Goal: Transaction & Acquisition: Purchase product/service

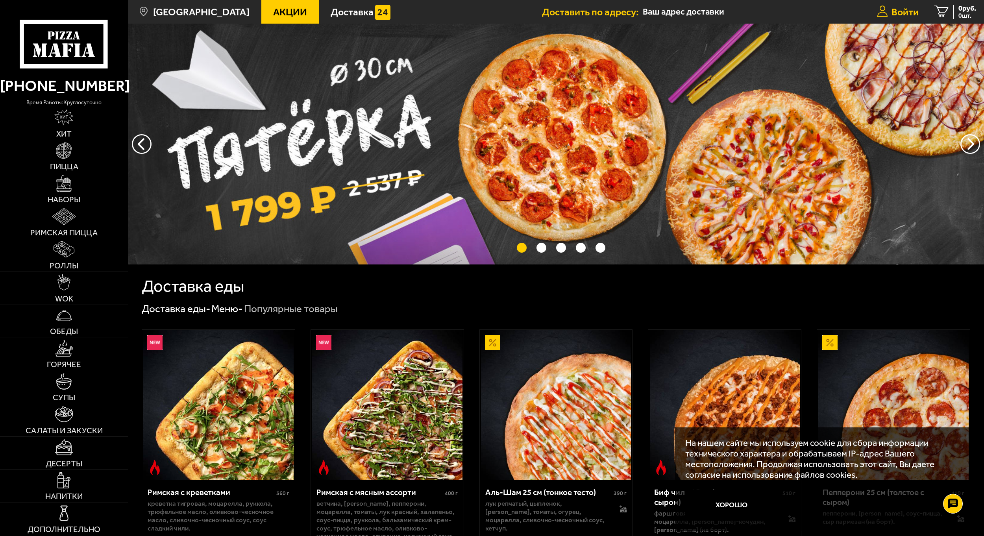
click at [904, 7] on span "Войти" at bounding box center [904, 12] width 27 height 10
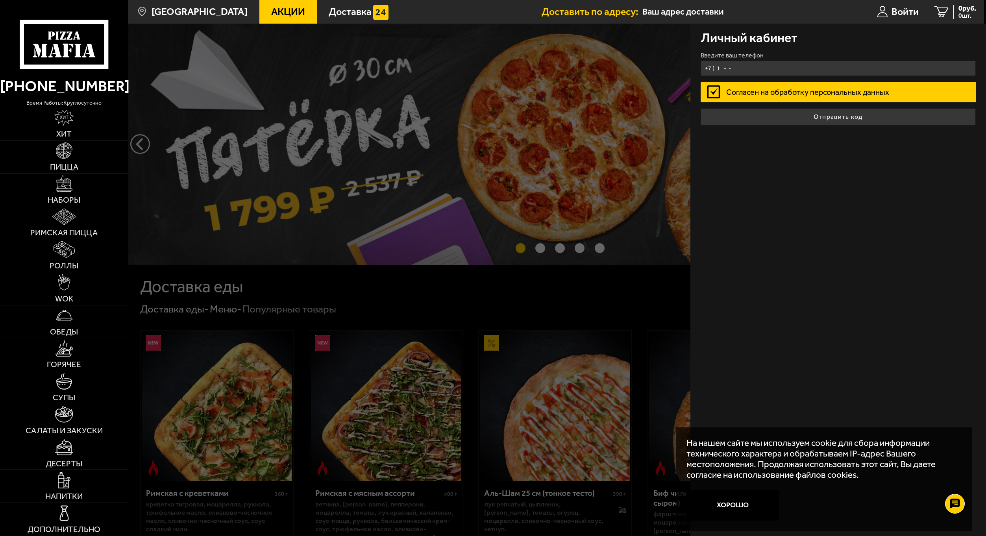
click at [771, 70] on input "+7 ( ) - -" at bounding box center [837, 68] width 275 height 15
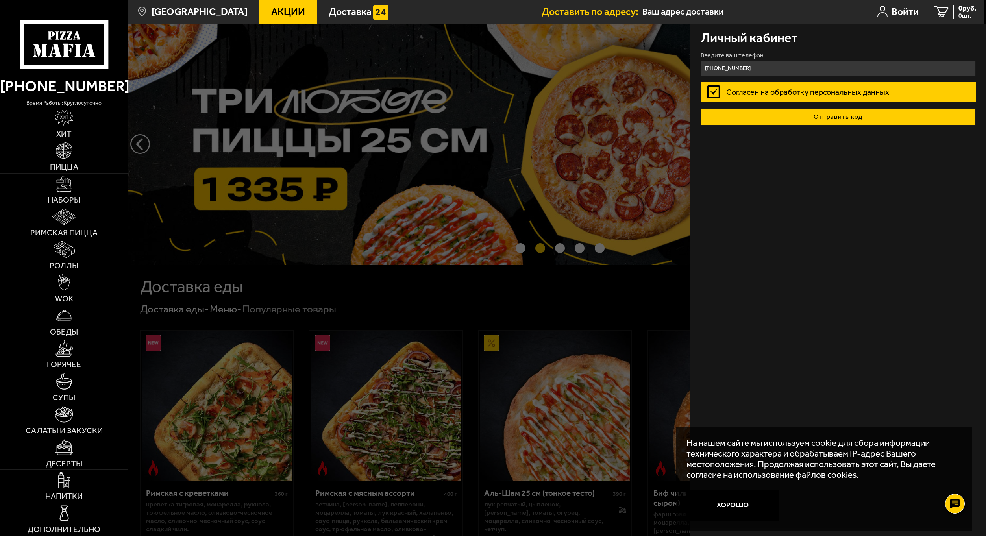
type input "[PHONE_NUMBER]"
click at [785, 111] on button "Отправить код" at bounding box center [837, 116] width 275 height 17
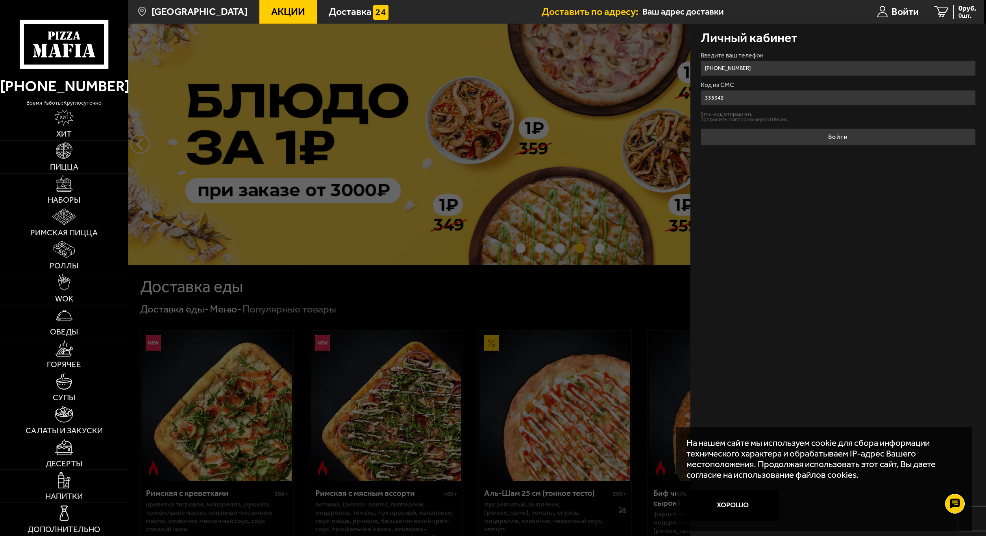
type input "335342"
click at [700, 128] on button "Войти" at bounding box center [837, 136] width 275 height 17
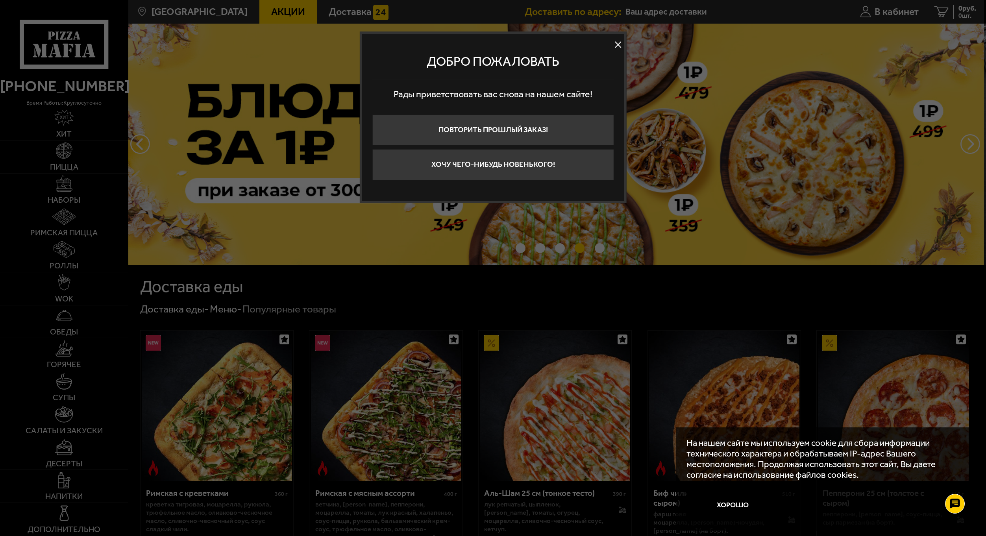
click at [619, 47] on button at bounding box center [618, 45] width 12 height 12
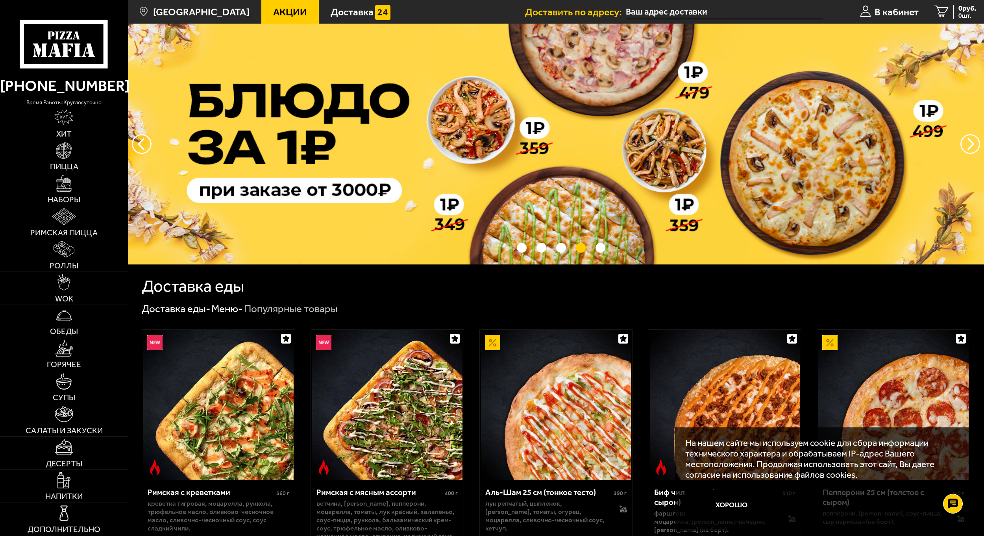
click at [73, 186] on link "Наборы" at bounding box center [64, 189] width 128 height 33
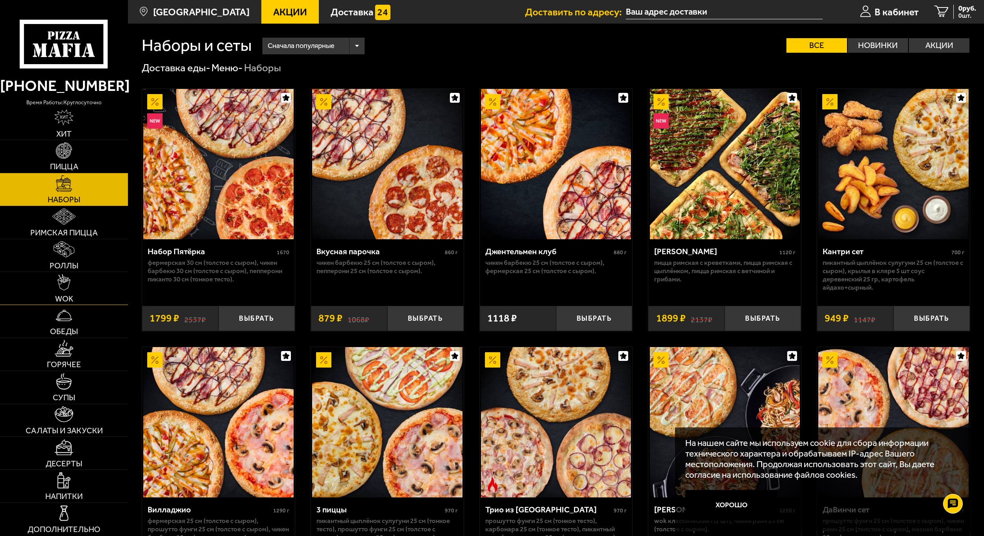
drag, startPoint x: 69, startPoint y: 318, endPoint x: 115, endPoint y: 297, distance: 50.7
click at [70, 319] on img at bounding box center [64, 315] width 16 height 16
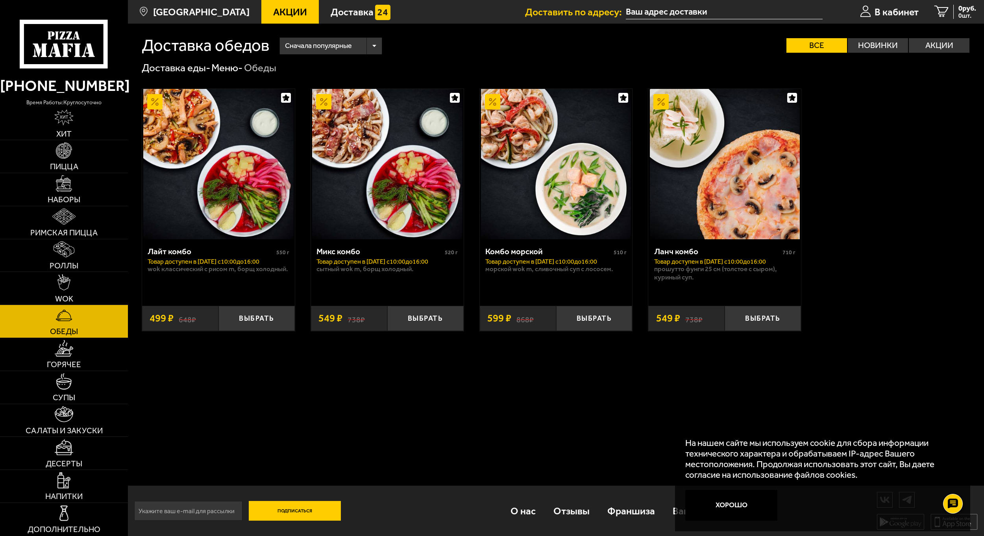
click at [540, 418] on div "Доставка обедов Сначала популярные Все Новинки Акции Пожелания Wok классический…" at bounding box center [556, 280] width 856 height 512
click at [74, 219] on img at bounding box center [63, 216] width 23 height 16
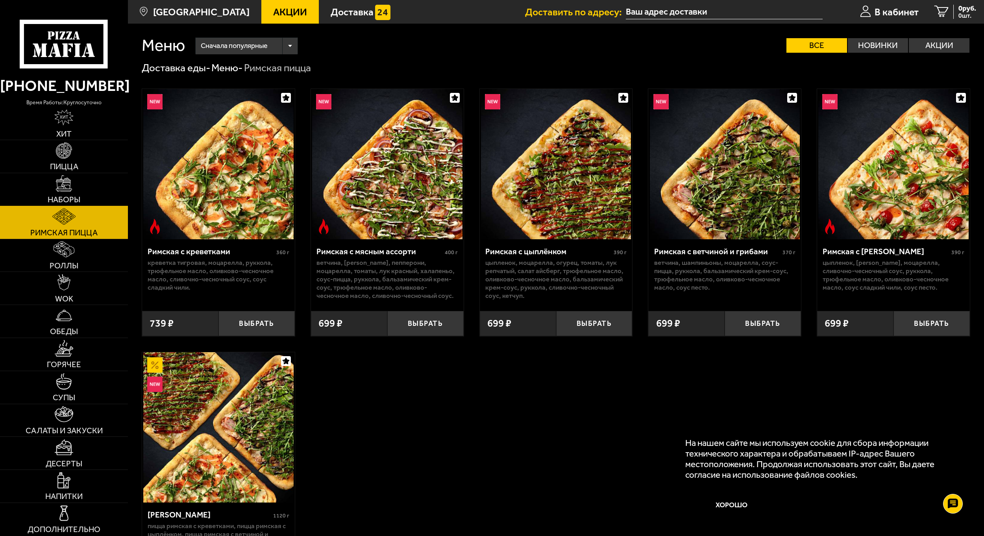
click at [68, 187] on img at bounding box center [64, 183] width 16 height 16
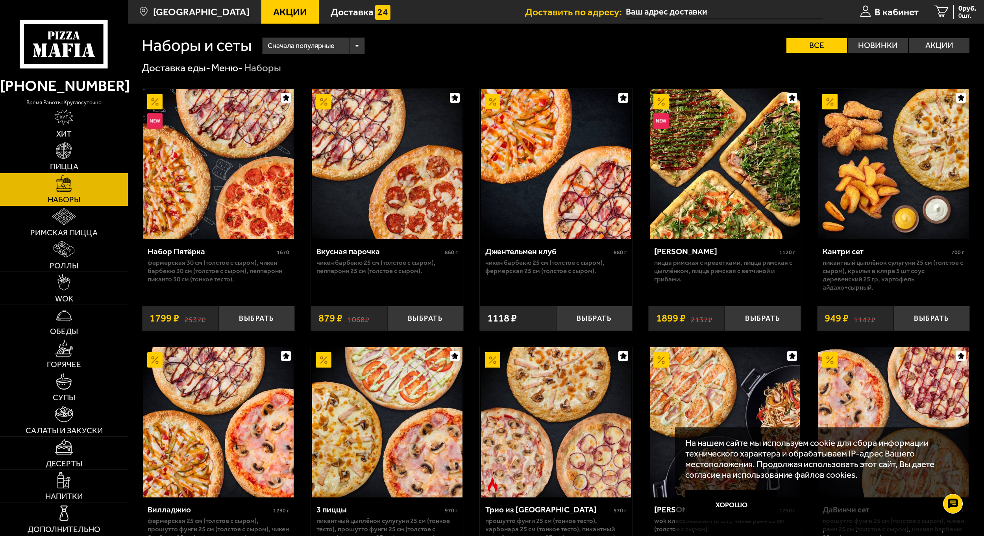
click at [704, 176] on img at bounding box center [725, 164] width 150 height 150
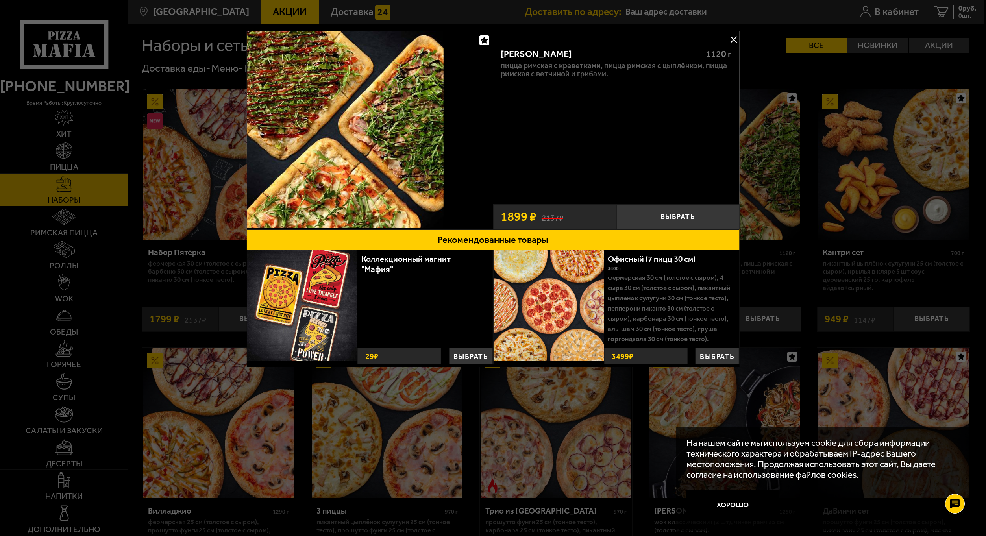
click at [735, 40] on button at bounding box center [734, 39] width 12 height 12
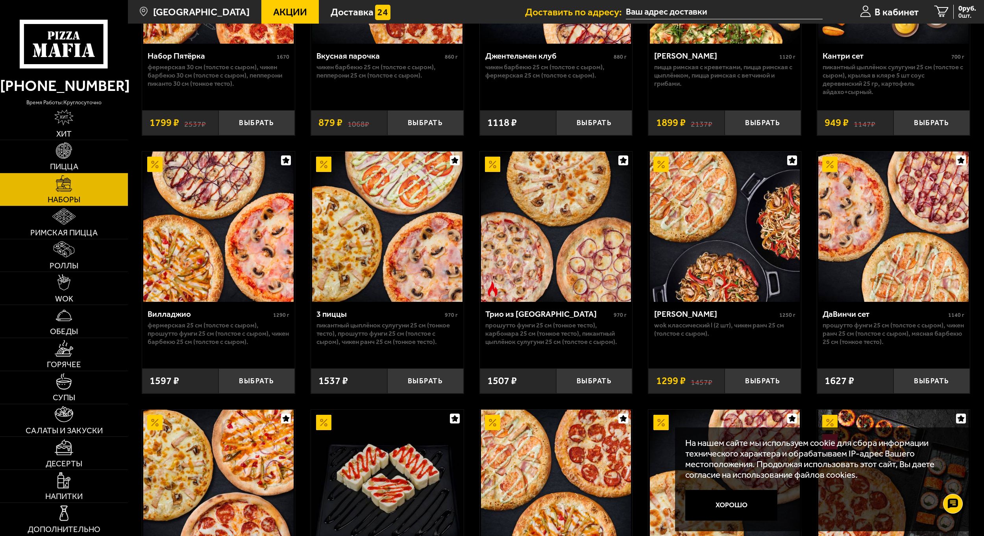
scroll to position [197, 0]
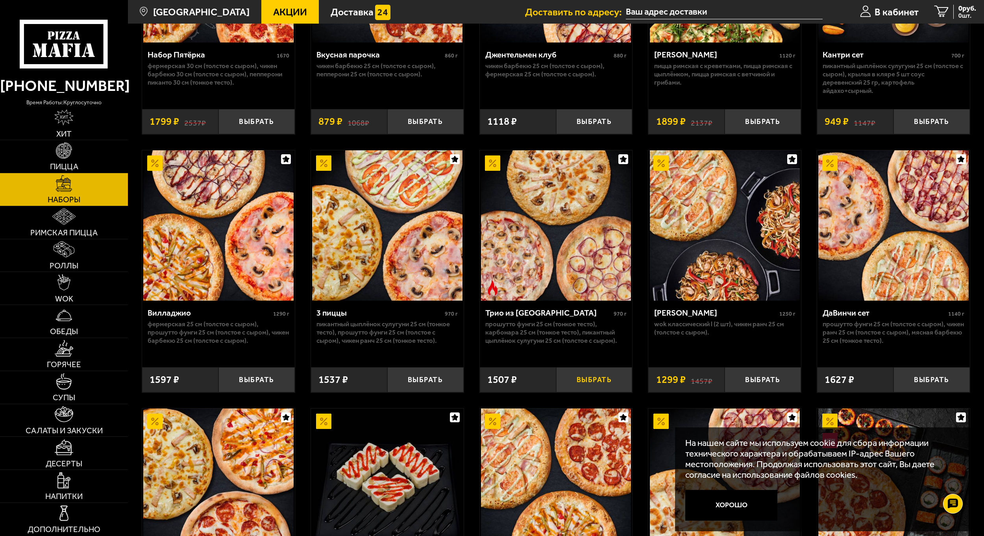
click at [596, 379] on button "Выбрать" at bounding box center [594, 379] width 76 height 25
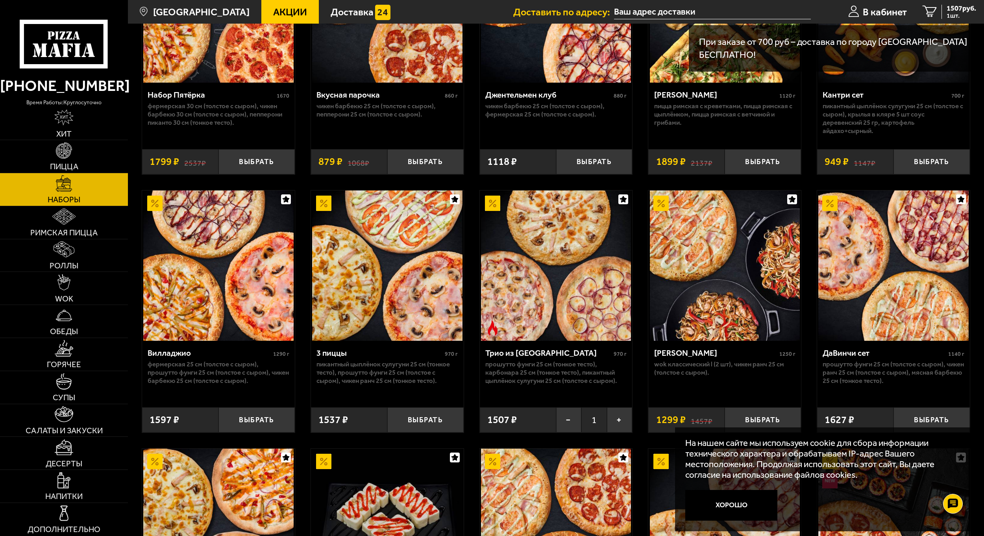
scroll to position [0, 0]
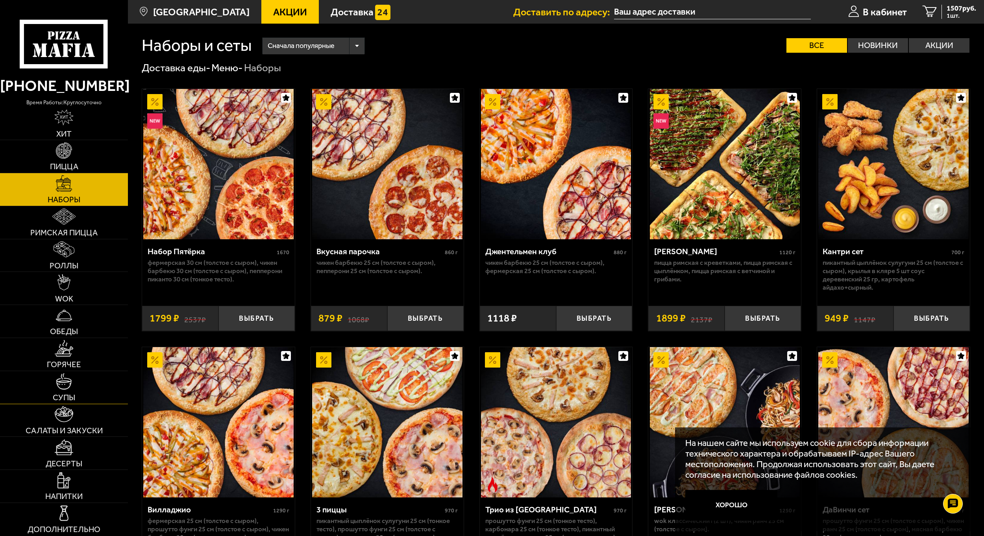
click at [70, 381] on img at bounding box center [64, 381] width 16 height 16
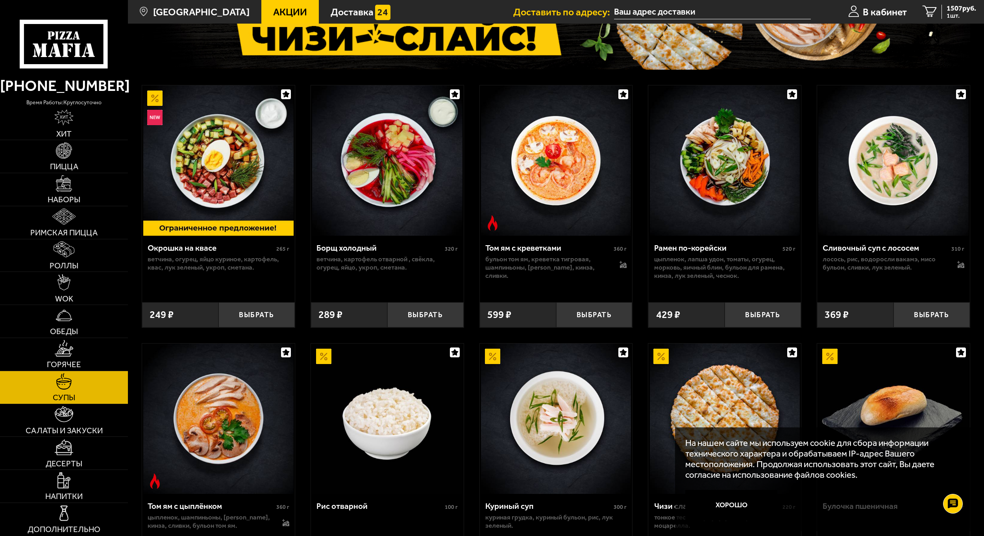
scroll to position [118, 0]
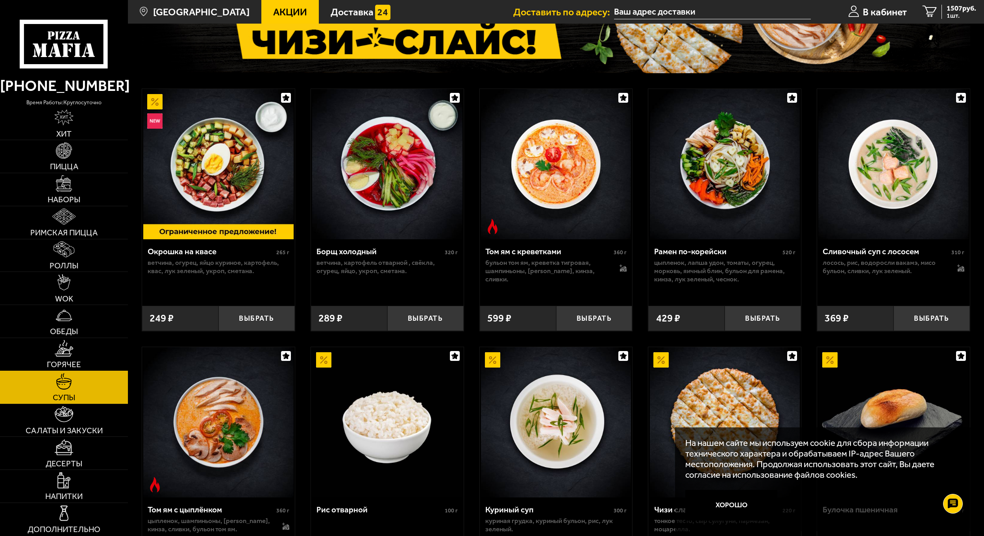
click at [78, 351] on link "Горячее" at bounding box center [64, 354] width 128 height 33
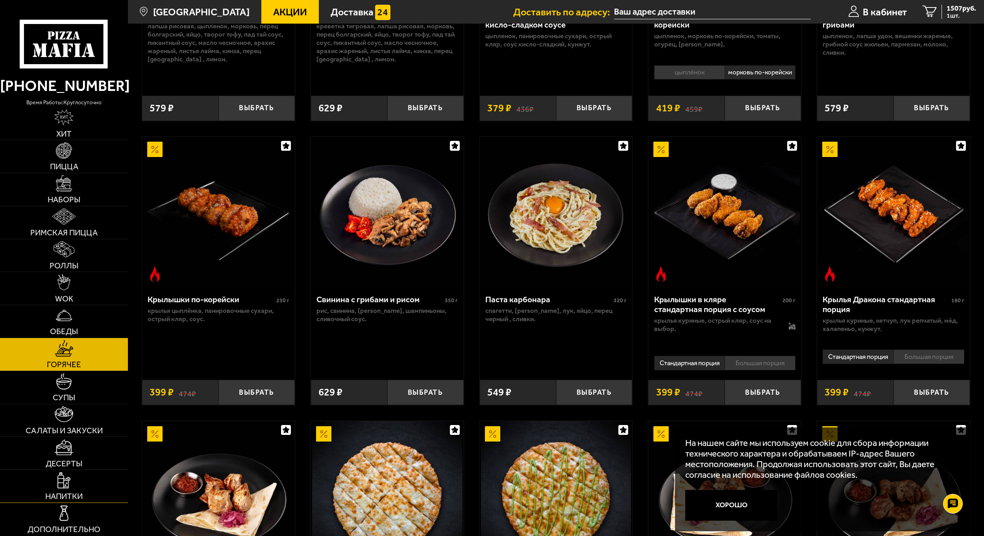
scroll to position [236, 0]
click at [72, 483] on link "Напитки" at bounding box center [64, 486] width 128 height 33
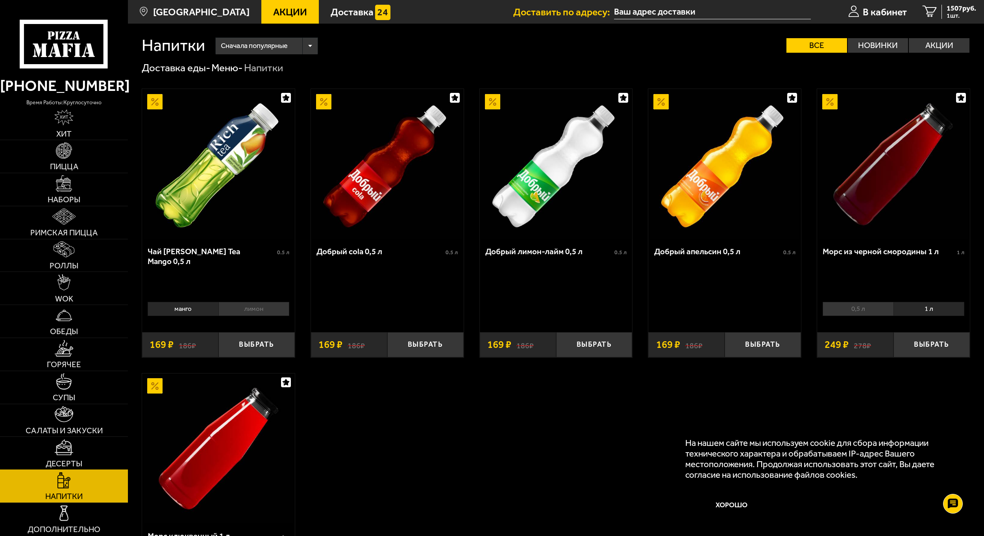
click at [66, 457] on link "Десерты" at bounding box center [64, 453] width 128 height 33
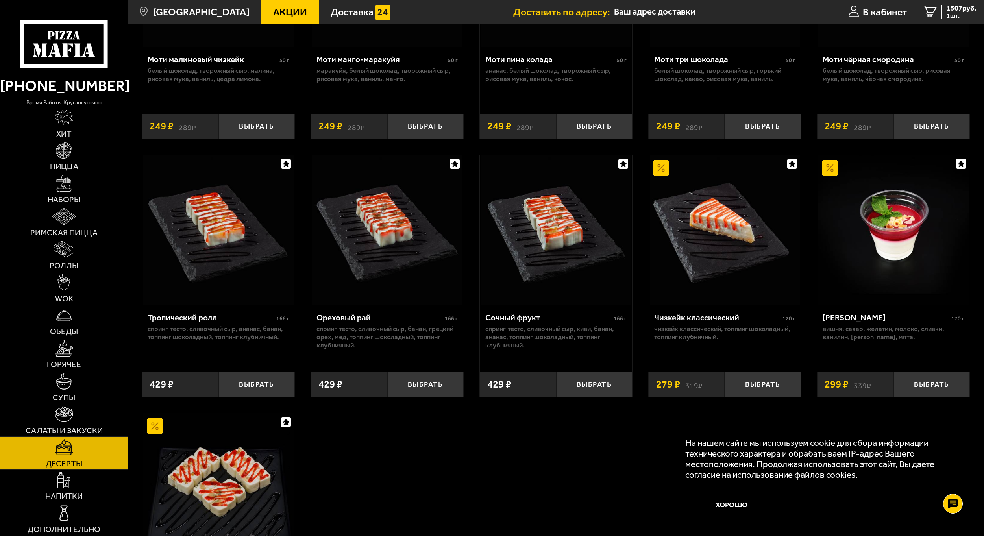
scroll to position [197, 0]
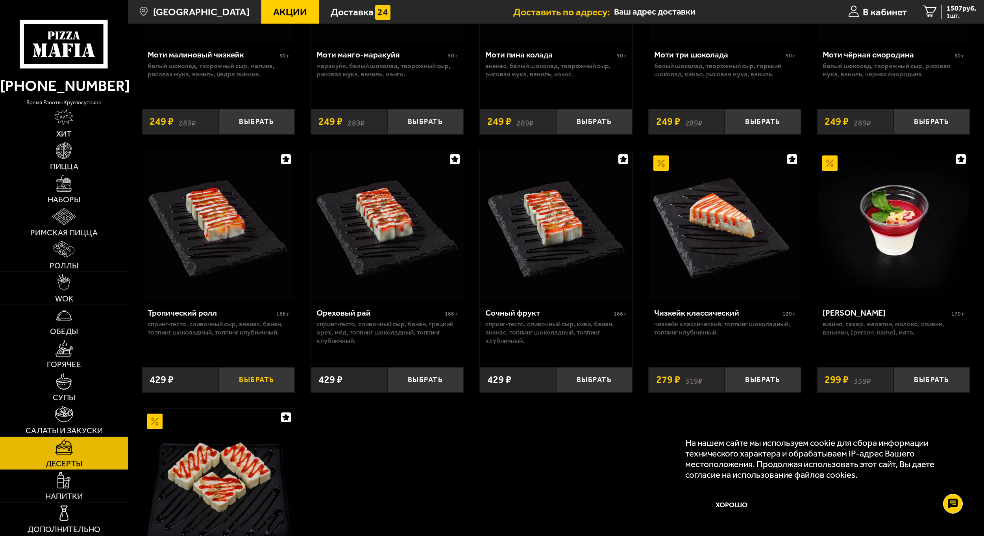
click at [273, 388] on button "Выбрать" at bounding box center [256, 379] width 76 height 25
click at [951, 15] on span "2 шт." at bounding box center [961, 16] width 30 height 6
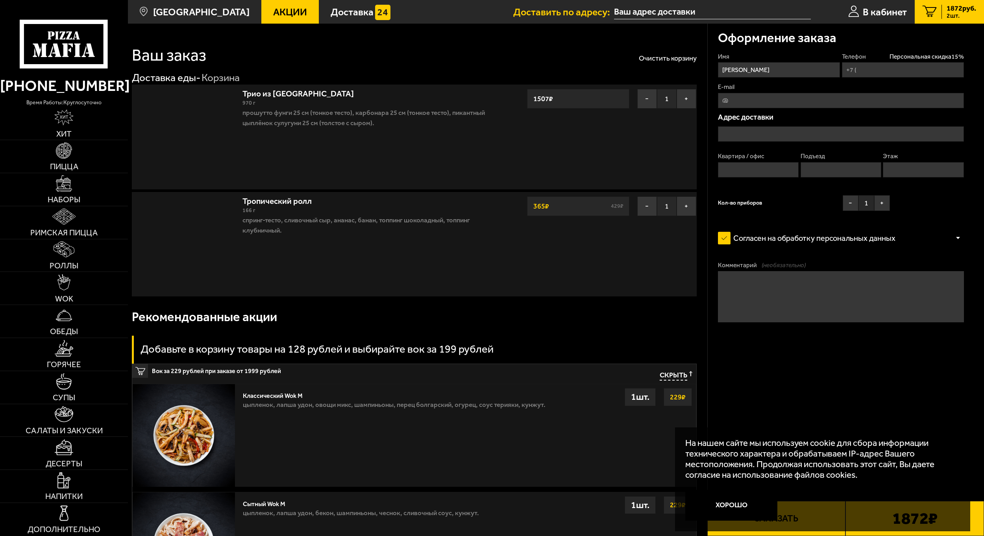
type input "[PHONE_NUMBER]"
type input "[STREET_ADDRESS]"
type input "125"
type input "4"
type input "5"
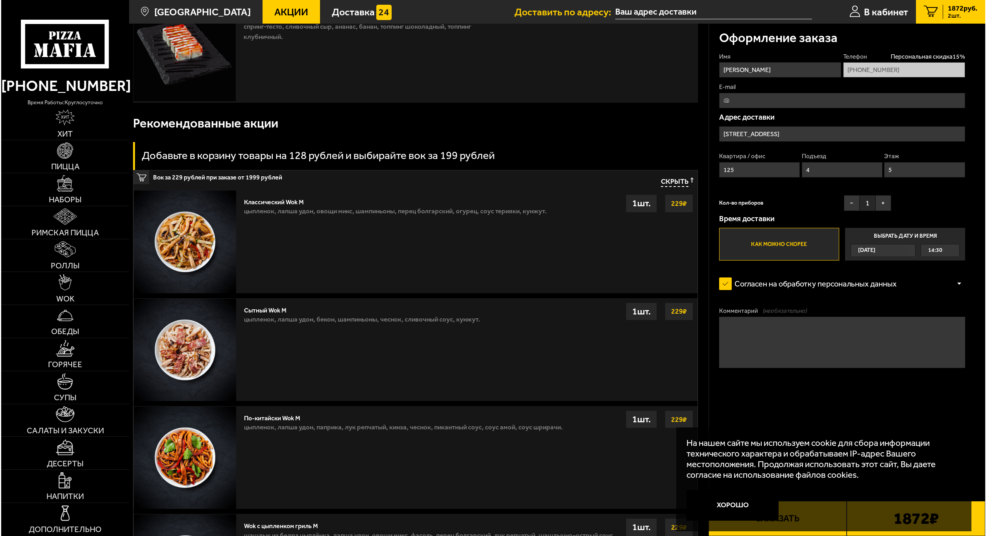
scroll to position [236, 0]
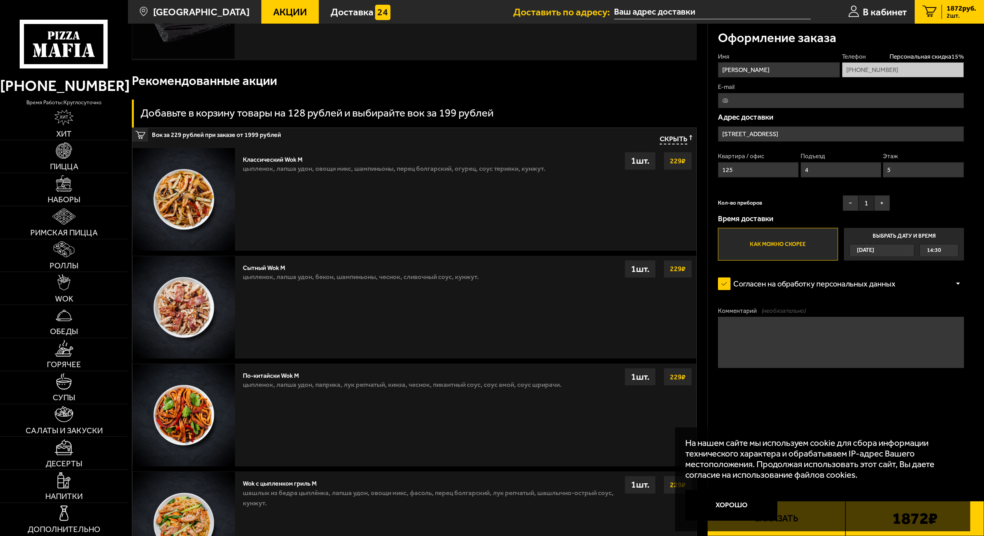
click at [739, 102] on input "E-mail" at bounding box center [841, 100] width 246 height 15
type input "[EMAIL_ADDRESS][DOMAIN_NAME]"
click at [908, 55] on span "Персональная скидка 15 %" at bounding box center [926, 56] width 74 height 9
click at [753, 532] on button "Заказать" at bounding box center [776, 518] width 139 height 35
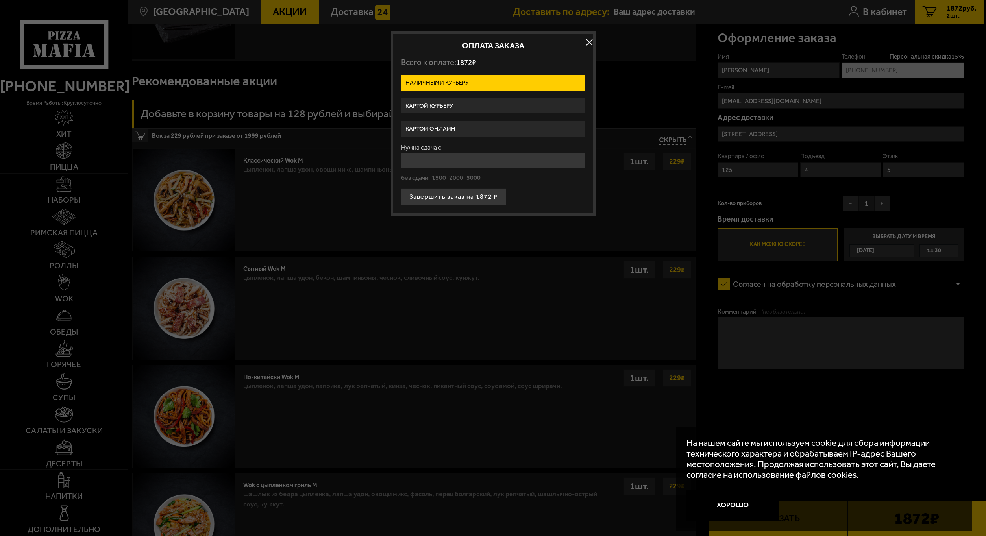
click at [454, 130] on label "Картой онлайн" at bounding box center [493, 128] width 184 height 15
click at [0, 0] on input "Картой онлайн" at bounding box center [0, 0] width 0 height 0
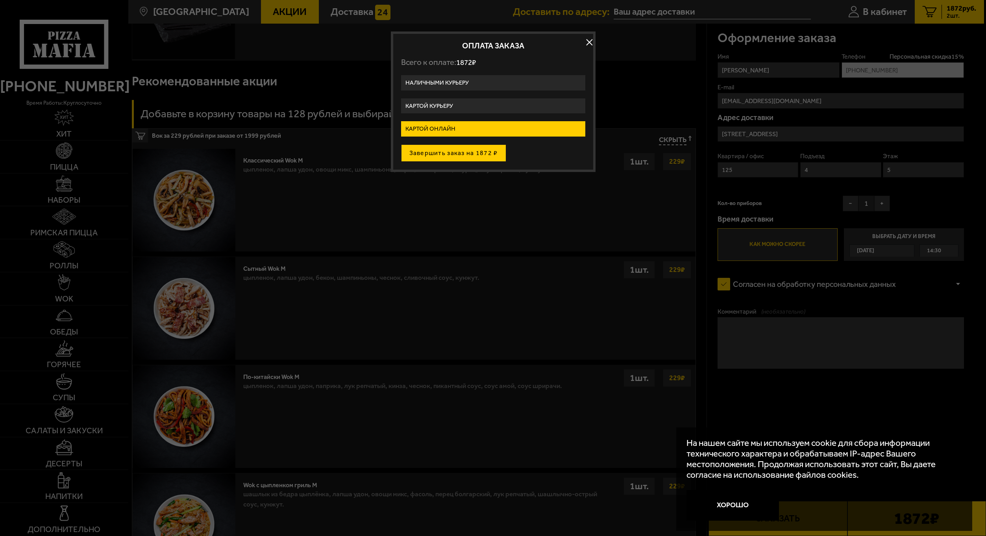
click at [443, 154] on button "Завершить заказ на 1872 ₽" at bounding box center [453, 152] width 105 height 17
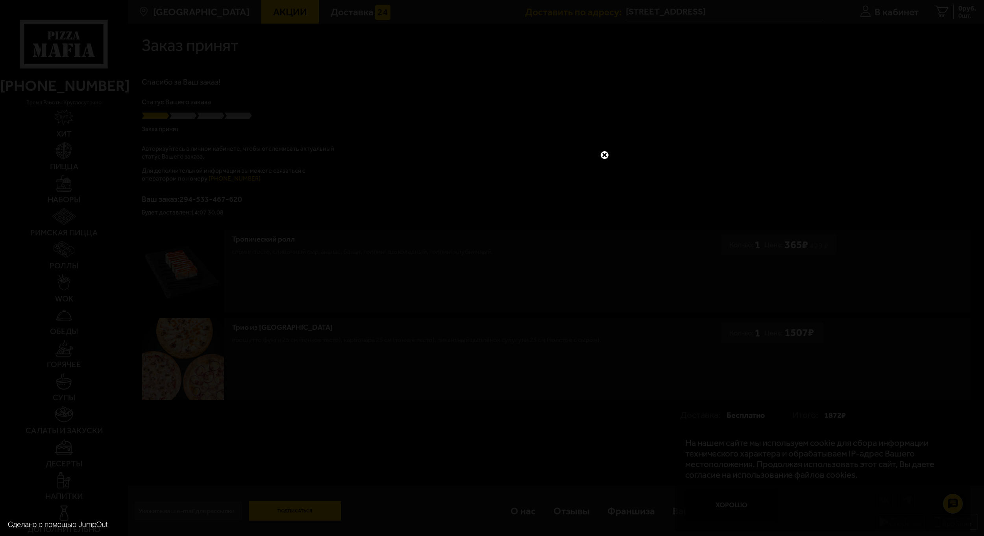
click at [604, 156] on link at bounding box center [604, 155] width 10 height 10
